Goal: Task Accomplishment & Management: Manage account settings

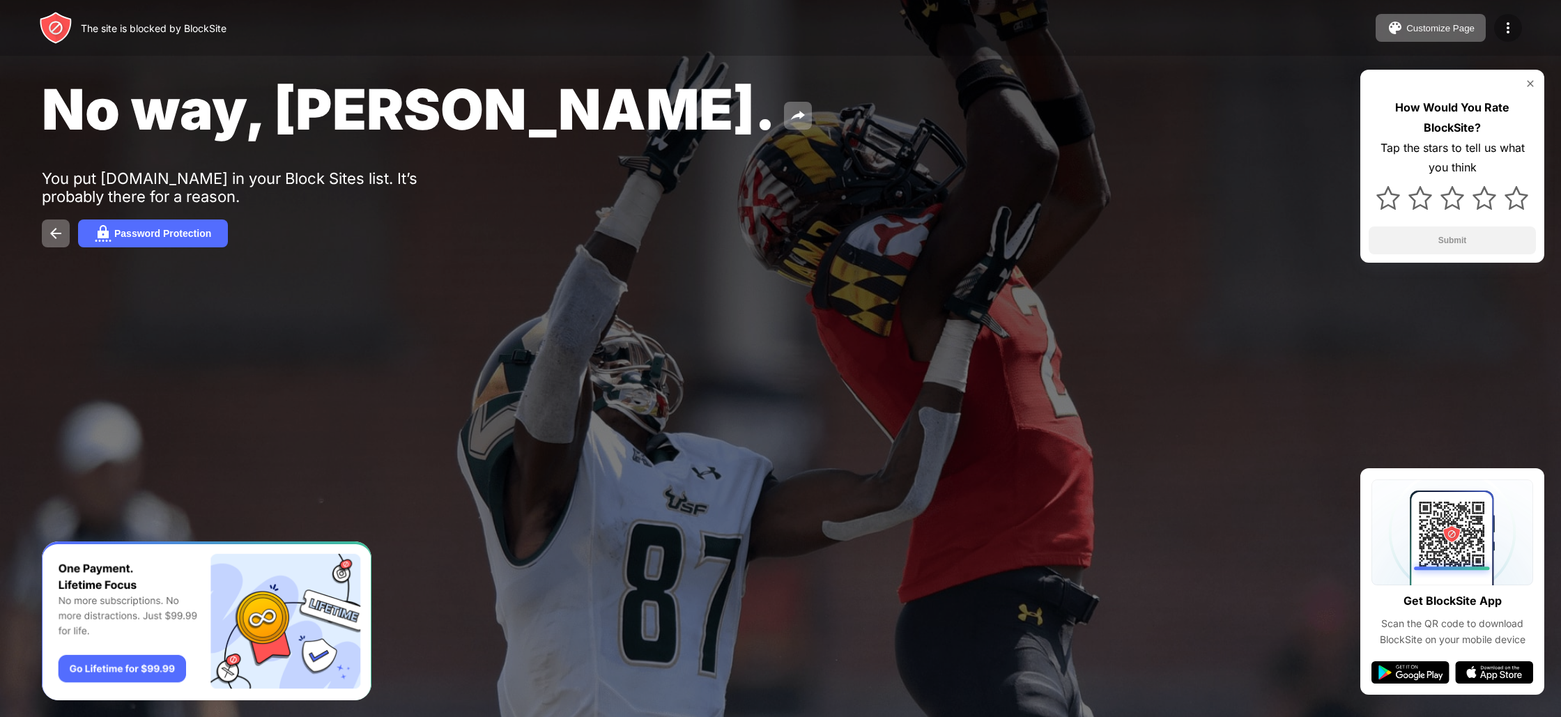
click at [1508, 26] on img at bounding box center [1507, 28] width 17 height 17
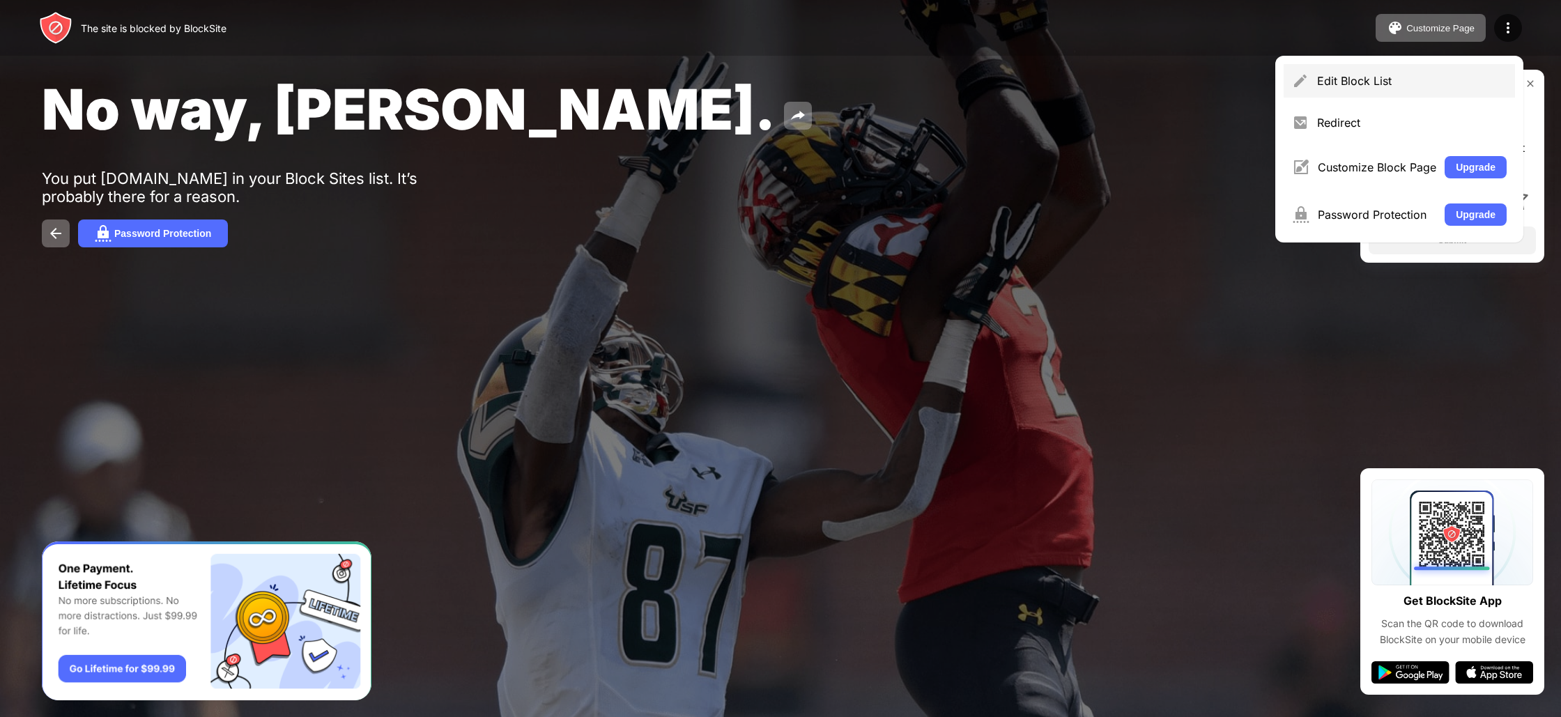
click at [1384, 80] on div "Edit Block List" at bounding box center [1411, 81] width 189 height 14
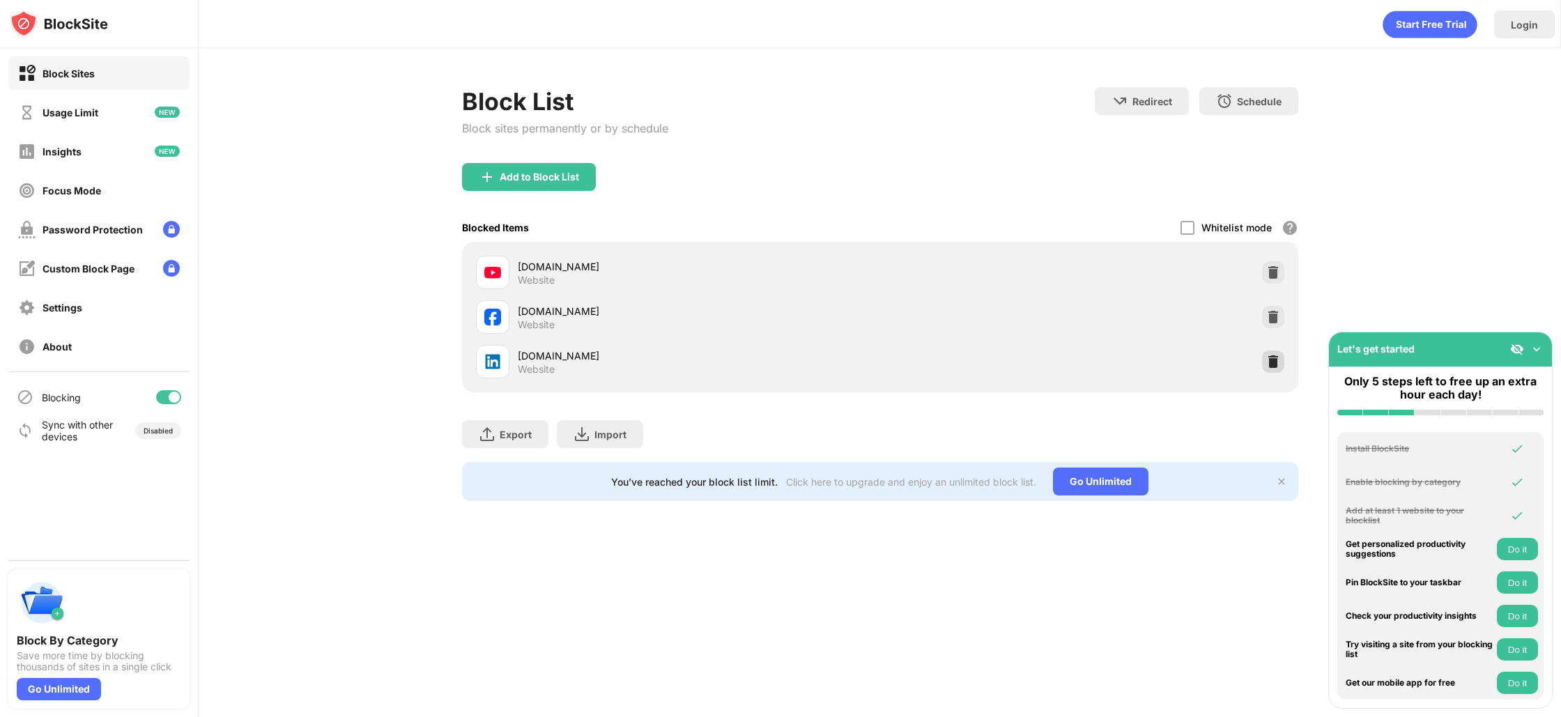
click at [1263, 367] on div at bounding box center [1273, 361] width 22 height 22
